Goal: Find specific page/section: Find specific page/section

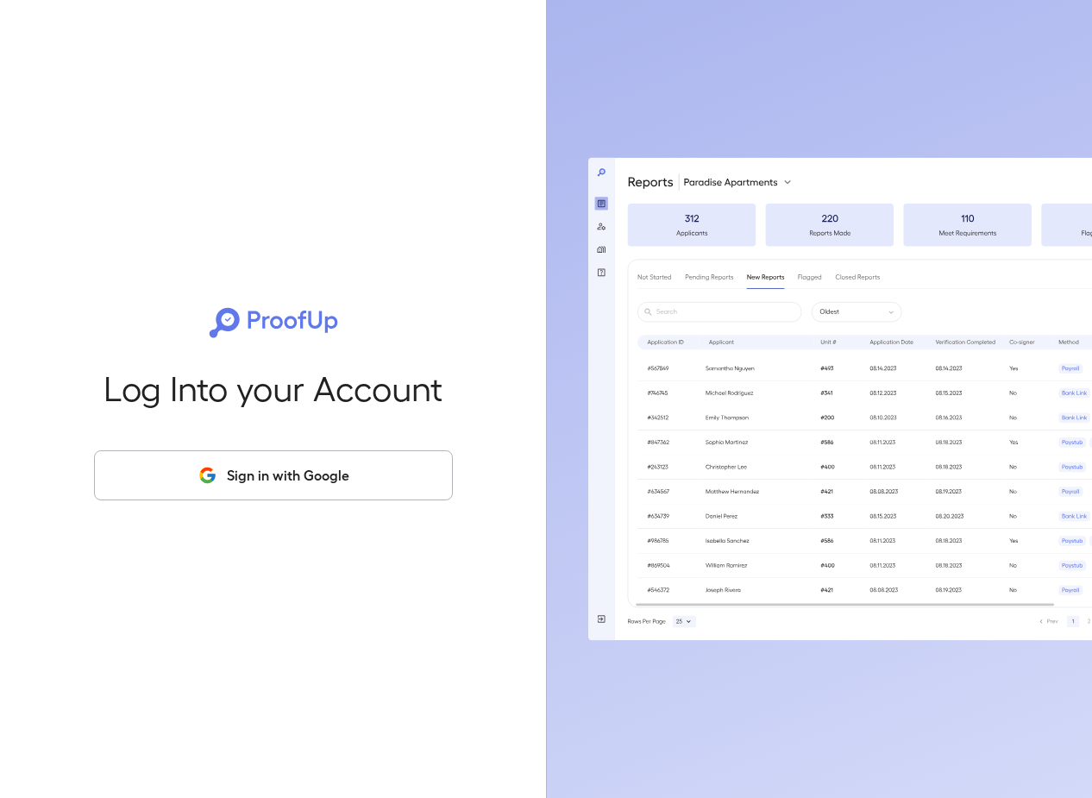
click at [282, 472] on button "Sign in with Google" at bounding box center [273, 475] width 359 height 50
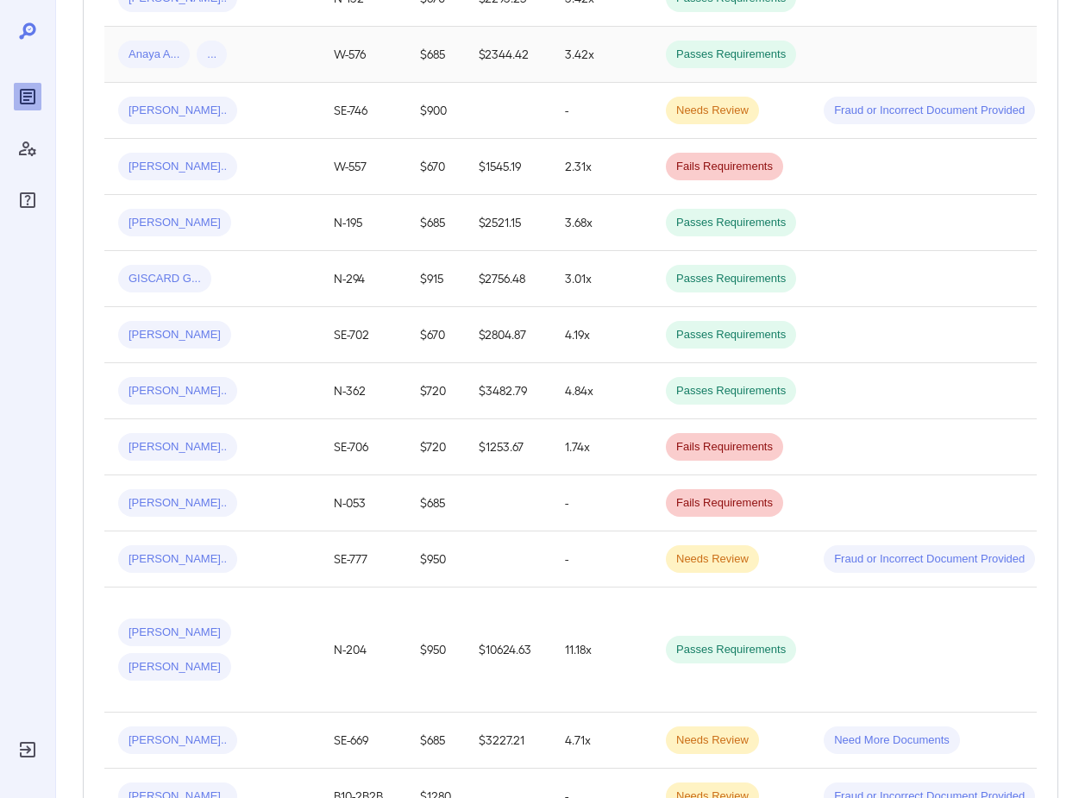
scroll to position [776, 0]
